Goal: Browse casually: Explore the website without a specific task or goal

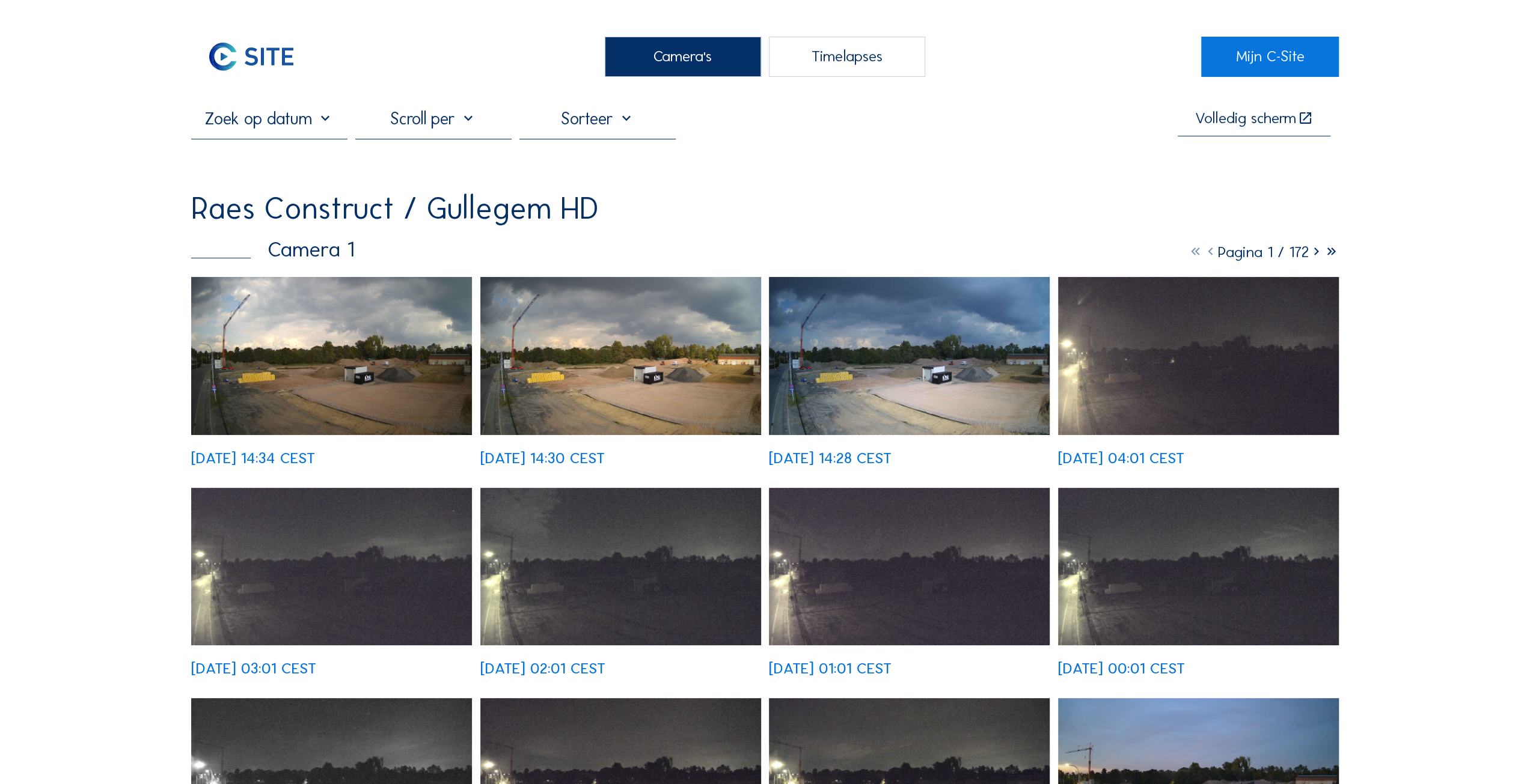
click at [565, 367] on img at bounding box center [620, 356] width 281 height 158
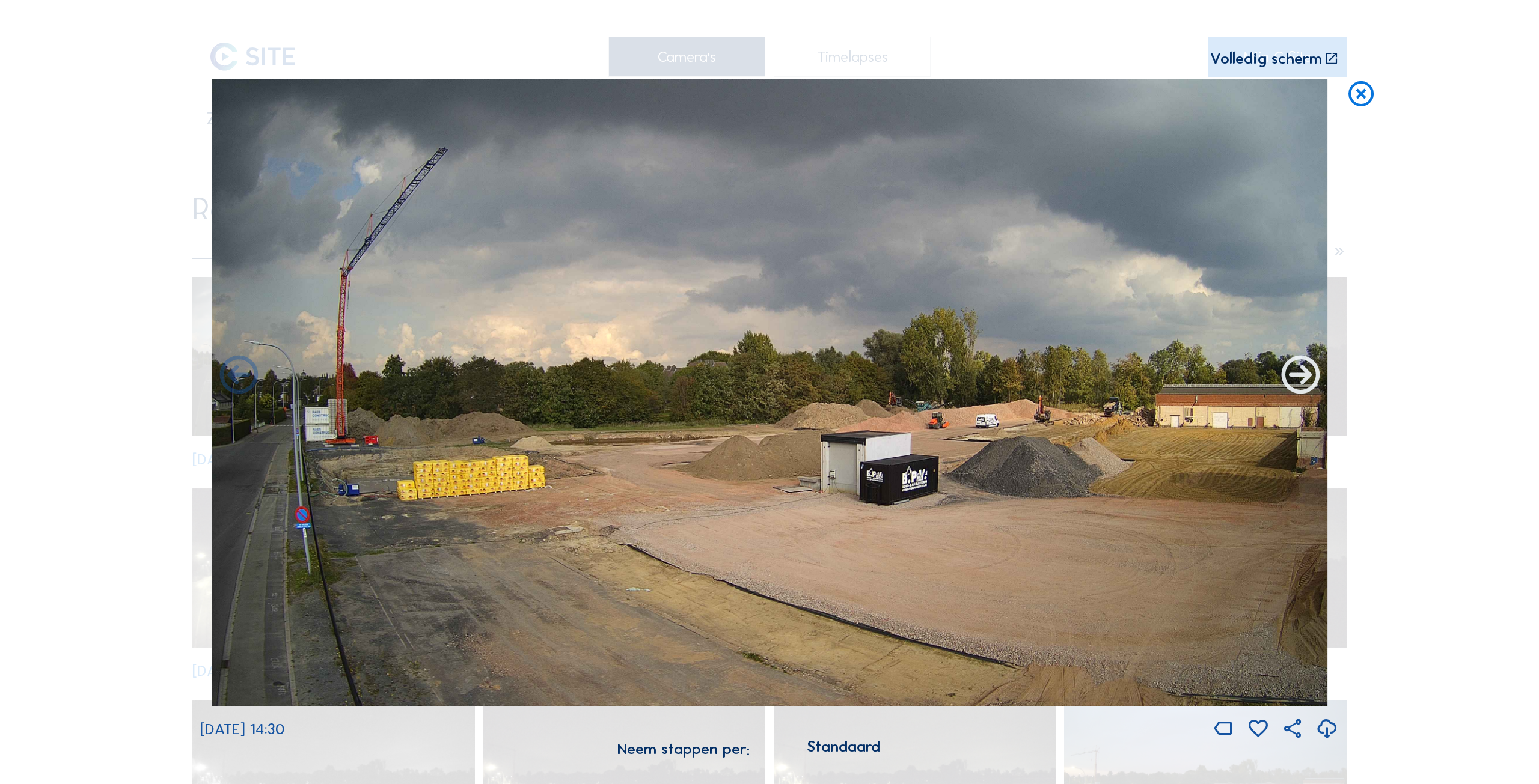
click at [1301, 375] on icon at bounding box center [1300, 376] width 45 height 46
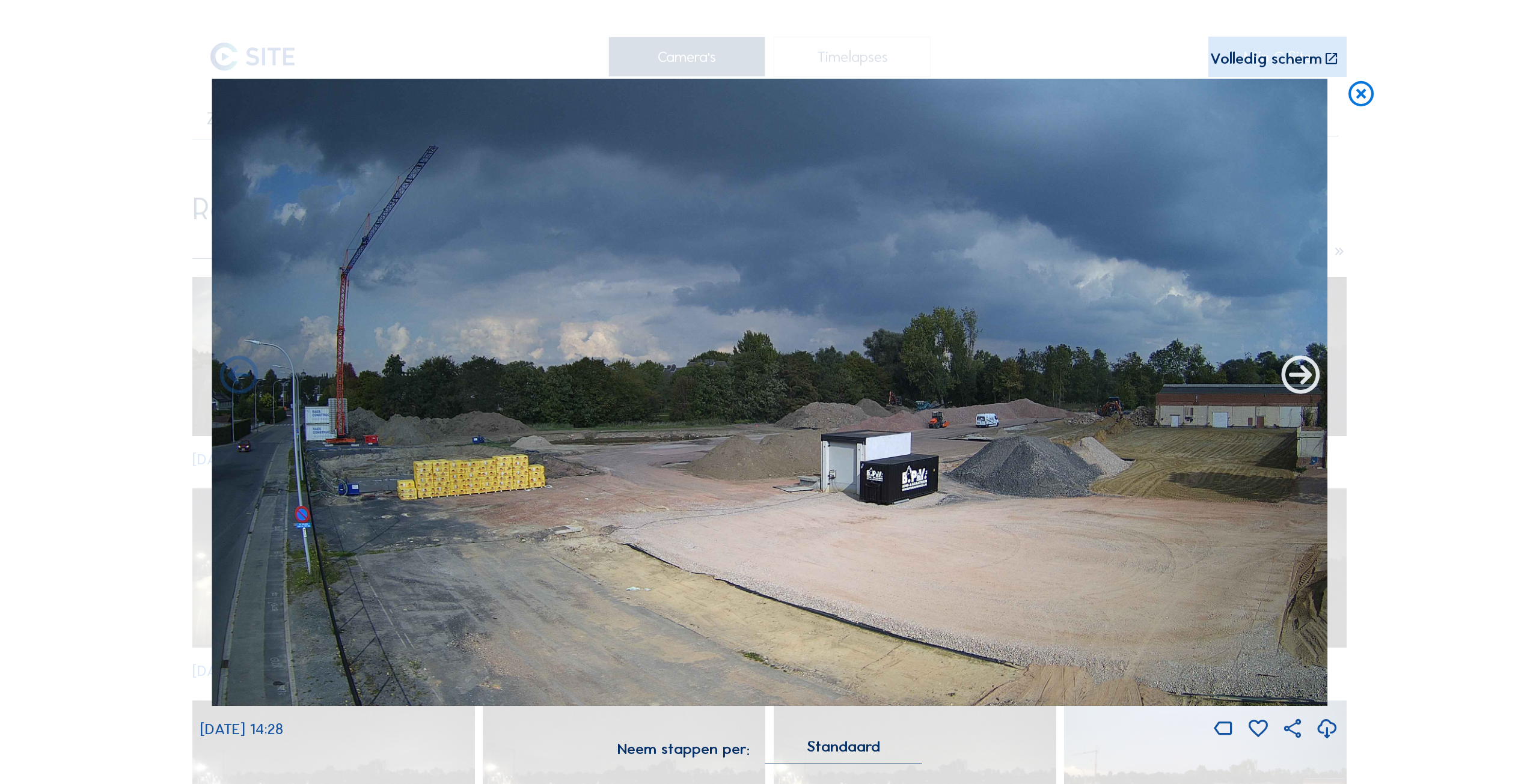
click at [1296, 378] on icon at bounding box center [1300, 376] width 45 height 46
click at [226, 376] on icon at bounding box center [239, 376] width 45 height 46
